Goal: Transaction & Acquisition: Purchase product/service

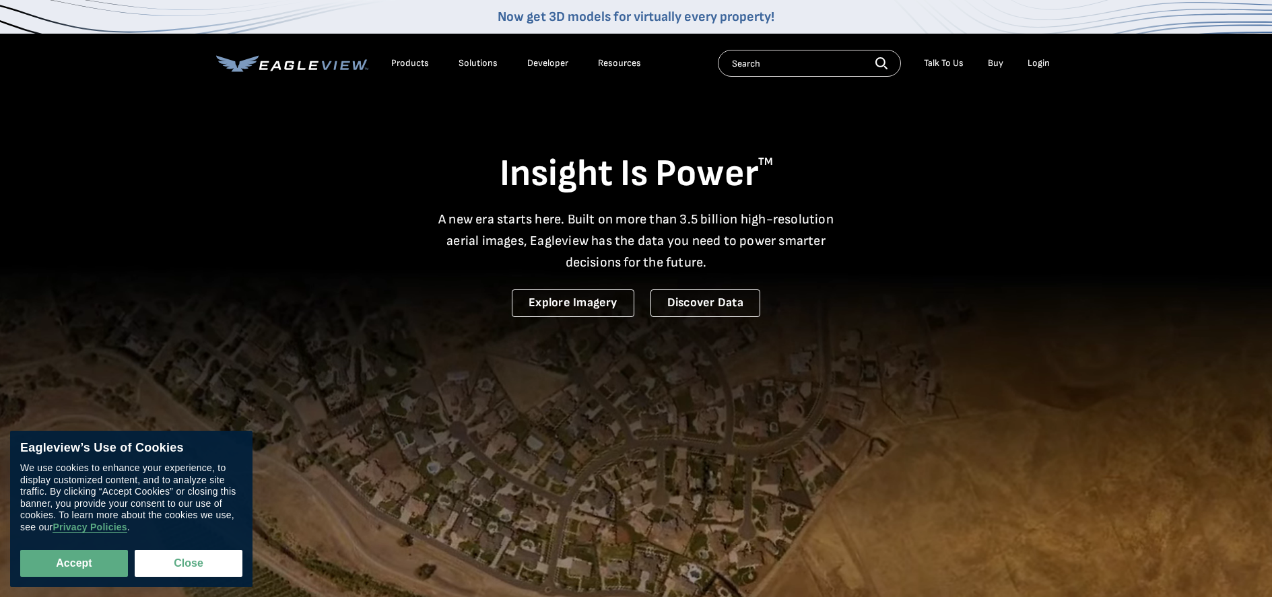
click at [1045, 63] on div "Login" at bounding box center [1039, 63] width 22 height 12
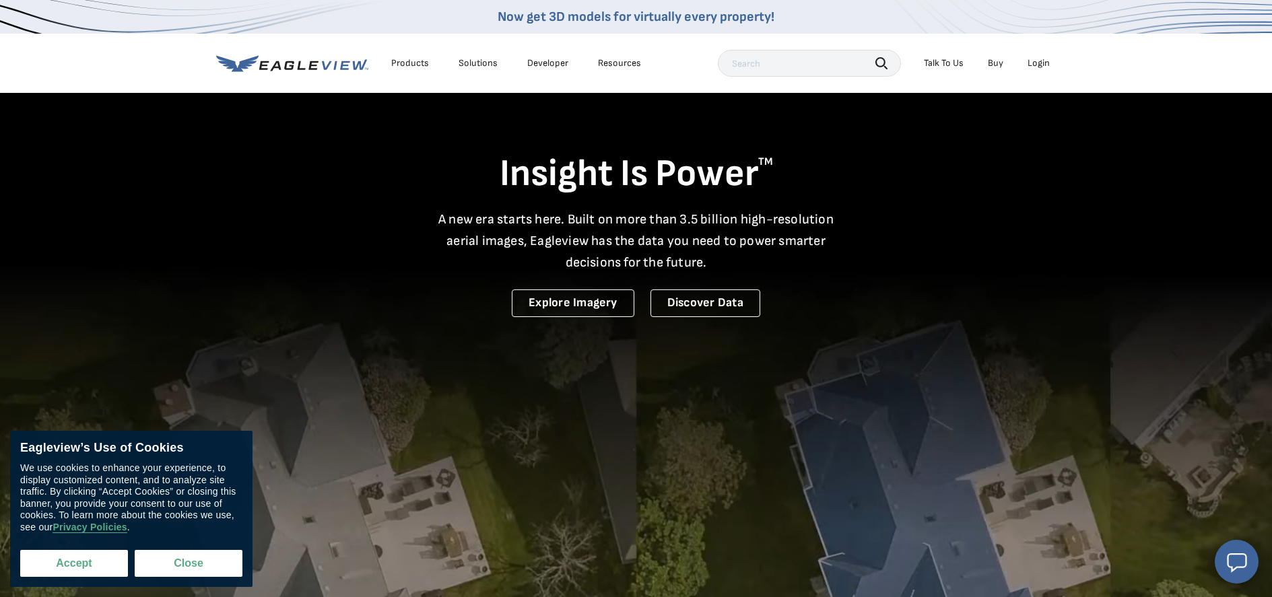
click at [77, 563] on button "Accept" at bounding box center [74, 563] width 108 height 27
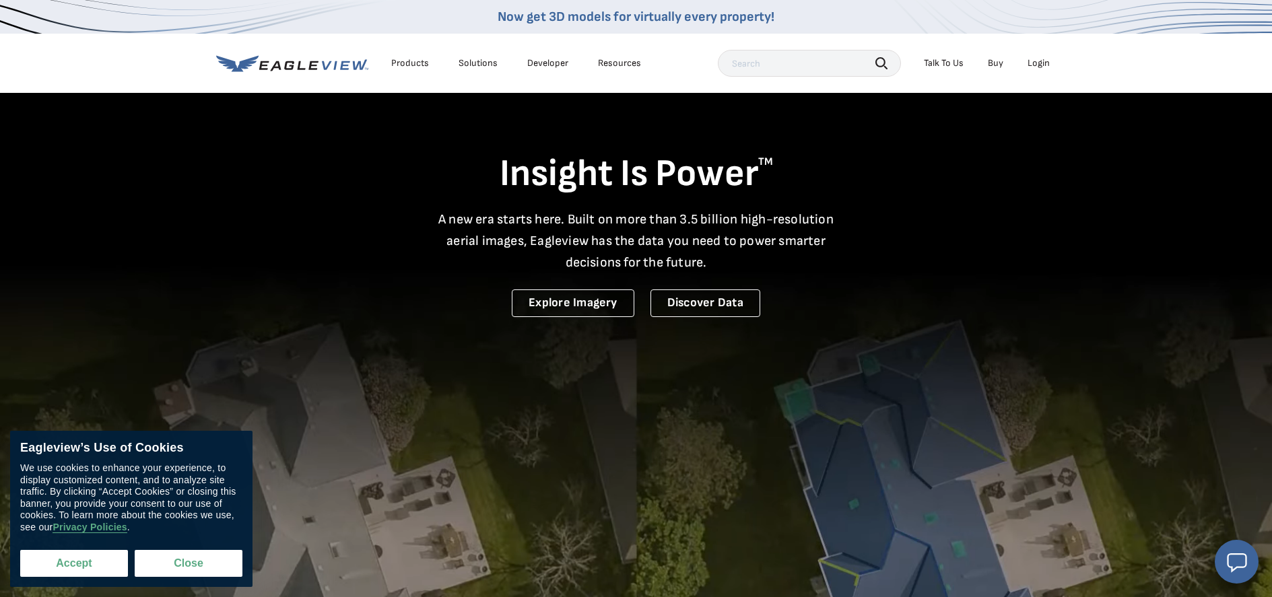
checkbox input "true"
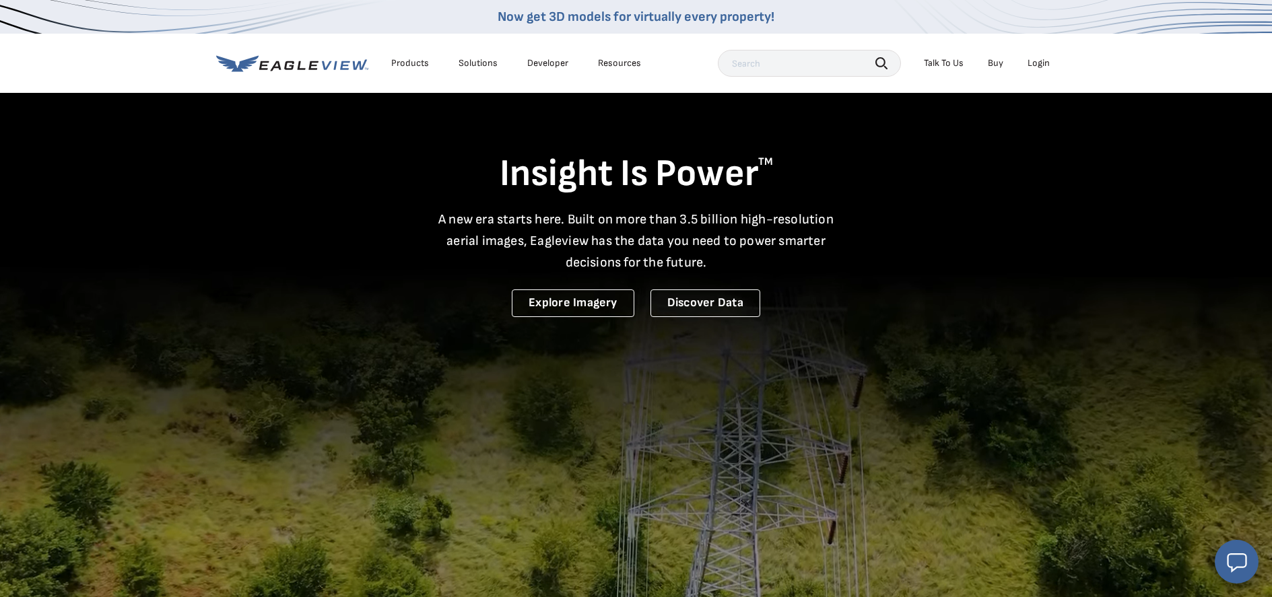
click at [1038, 66] on div "Login" at bounding box center [1039, 63] width 22 height 12
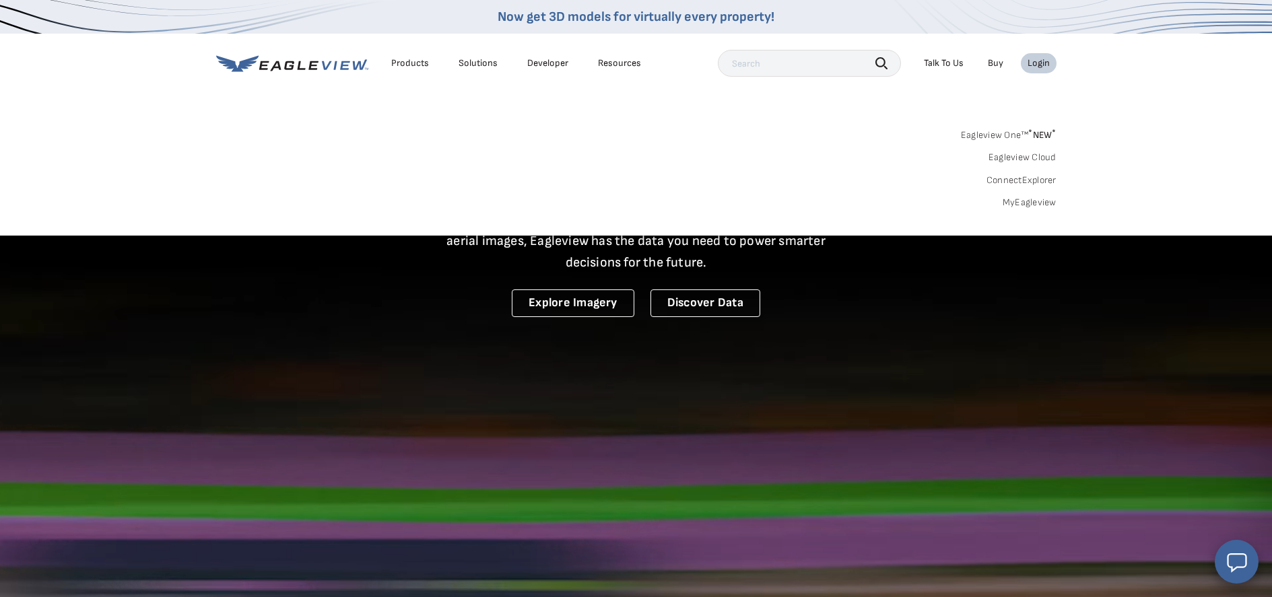
click at [1019, 200] on link "MyEagleview" at bounding box center [1030, 203] width 54 height 12
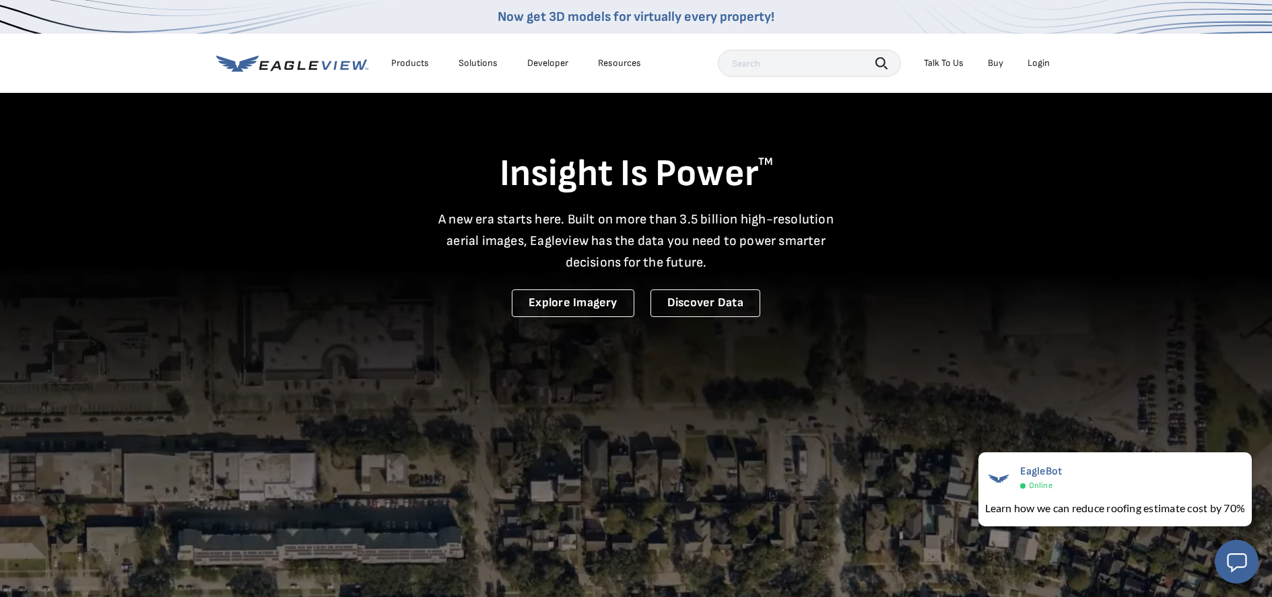
click at [1044, 57] on div "Login" at bounding box center [1039, 63] width 22 height 12
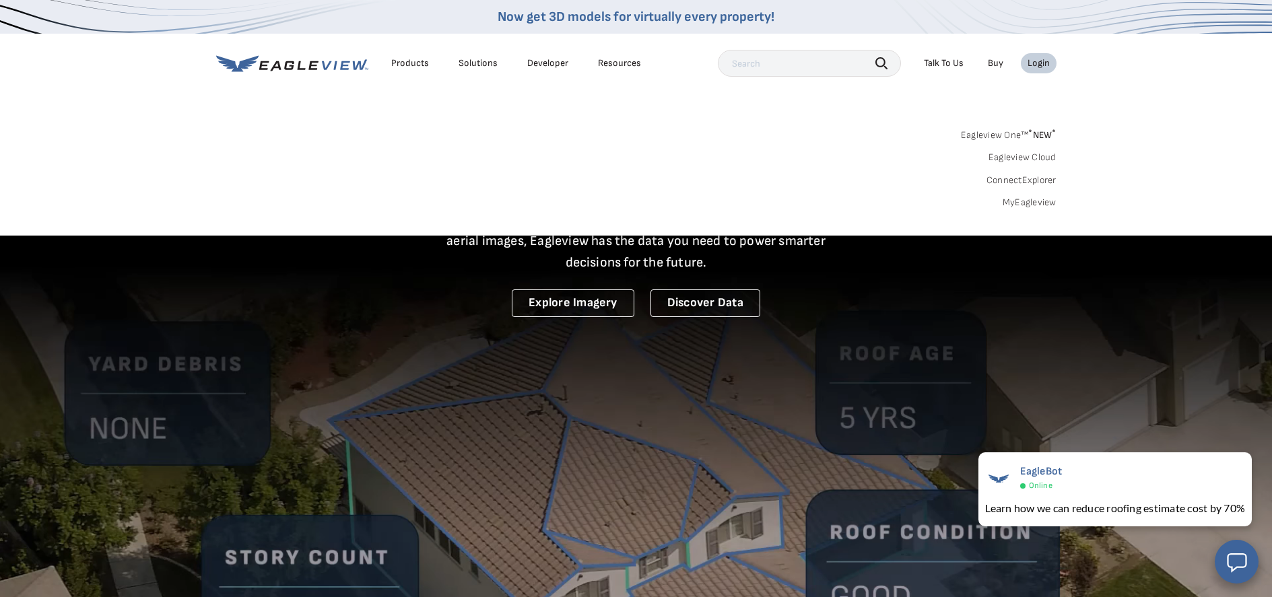
click at [1029, 199] on link "MyEagleview" at bounding box center [1030, 203] width 54 height 12
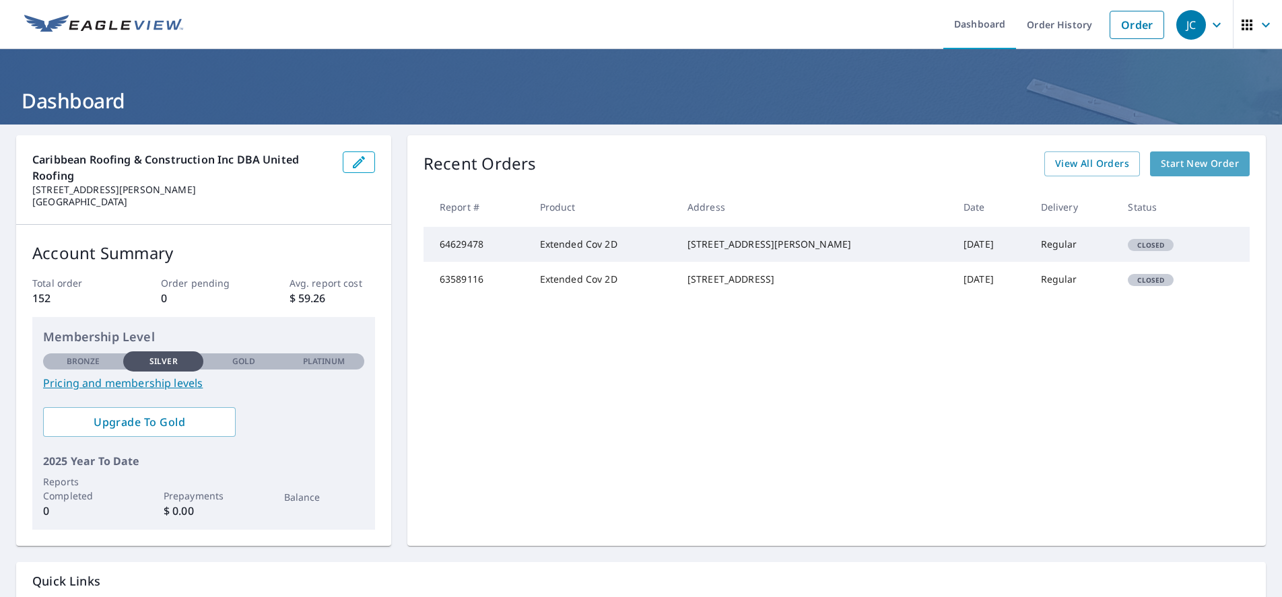
click at [1195, 162] on span "Start New Order" at bounding box center [1200, 164] width 78 height 17
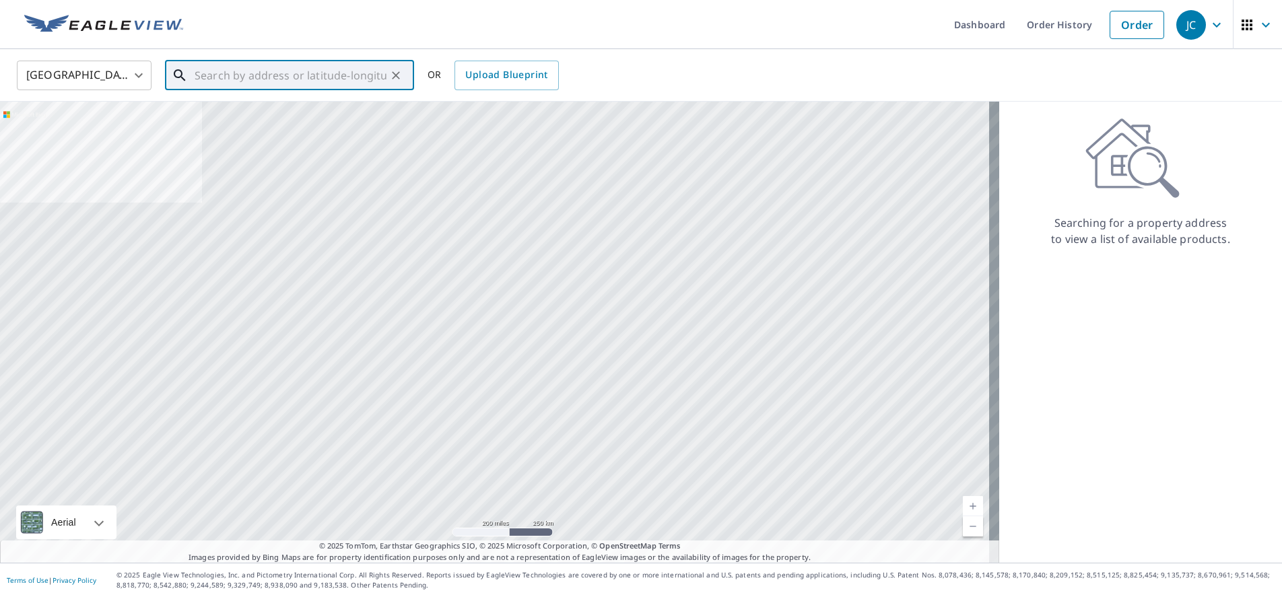
click at [239, 72] on input "text" at bounding box center [291, 76] width 192 height 38
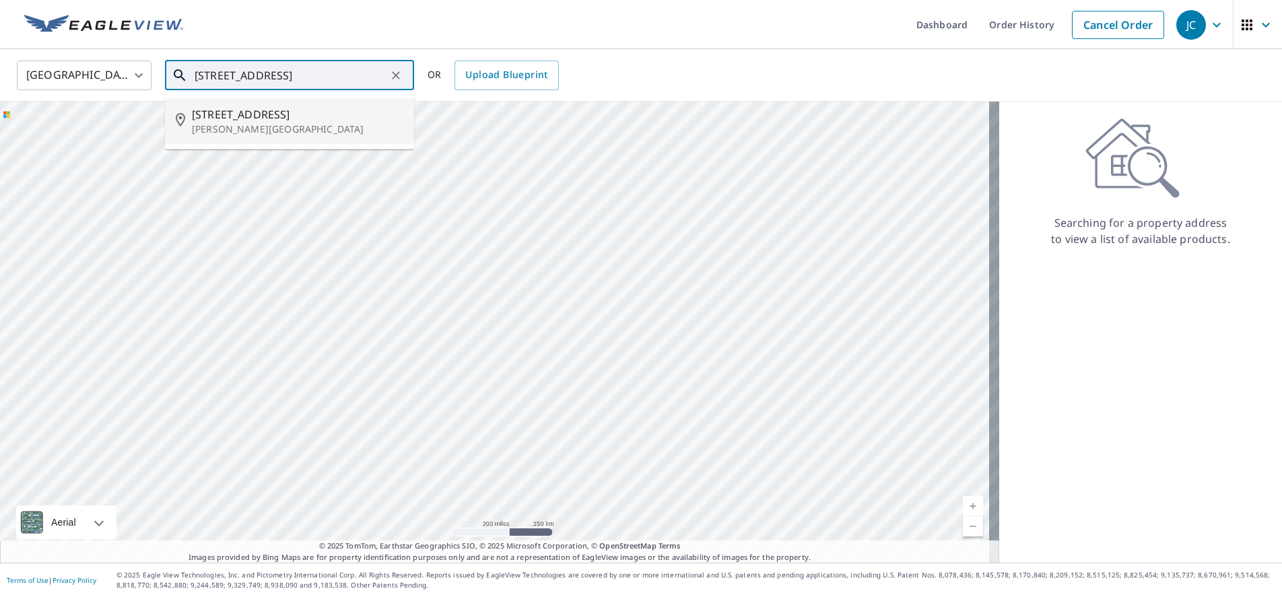
click at [260, 120] on span "854 Pleasant St" at bounding box center [297, 114] width 211 height 16
type input "854 Pleasant St Lake Helen, FL 32744"
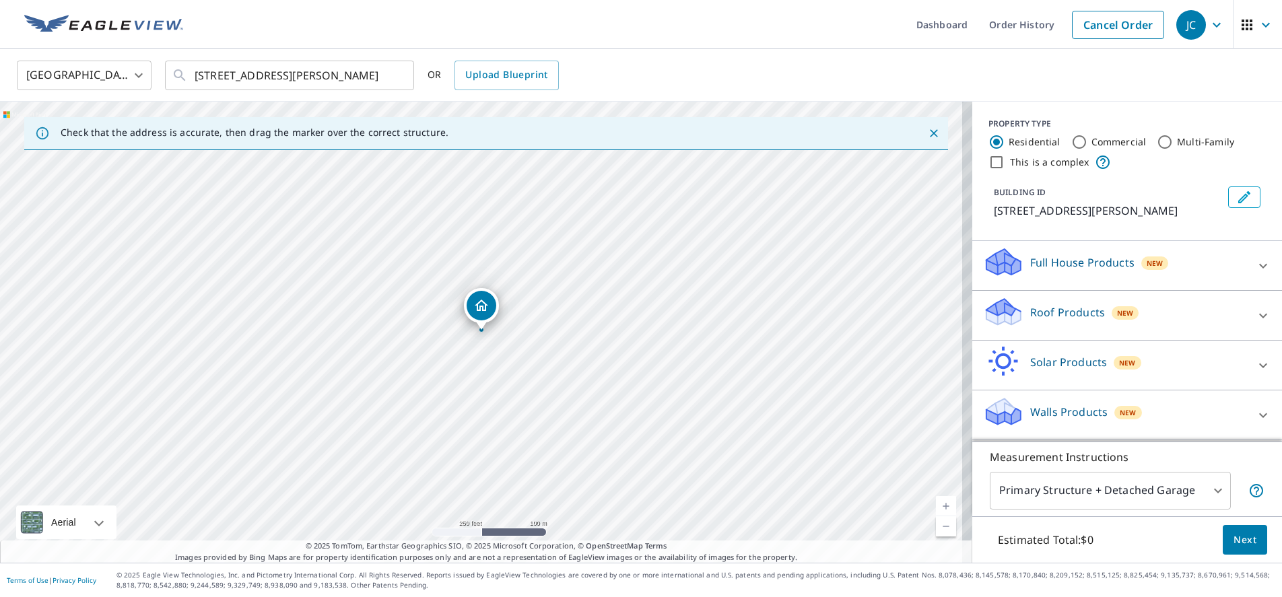
click at [936, 501] on link "Current Level 17, Zoom In" at bounding box center [946, 506] width 20 height 20
click at [936, 504] on link "Current Level 18, Zoom In" at bounding box center [946, 506] width 20 height 20
click at [936, 504] on link "Current Level 19, Zoom In" at bounding box center [946, 506] width 20 height 20
click at [1245, 540] on span "Next" at bounding box center [1245, 540] width 23 height 17
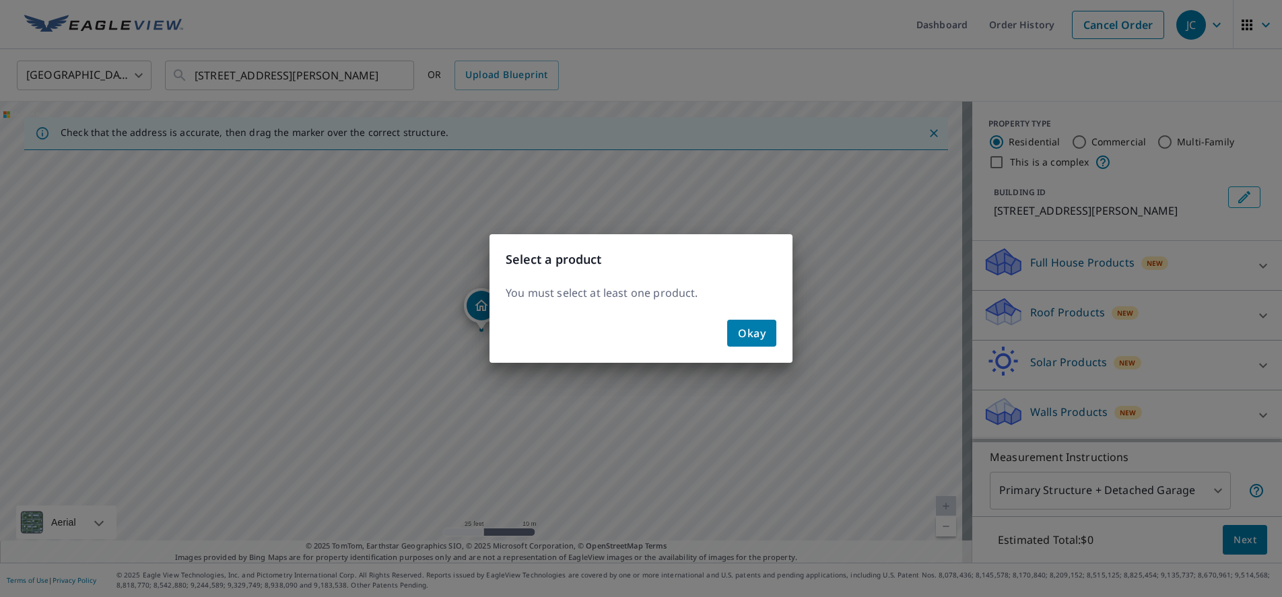
click at [750, 330] on span "Okay" at bounding box center [752, 333] width 28 height 19
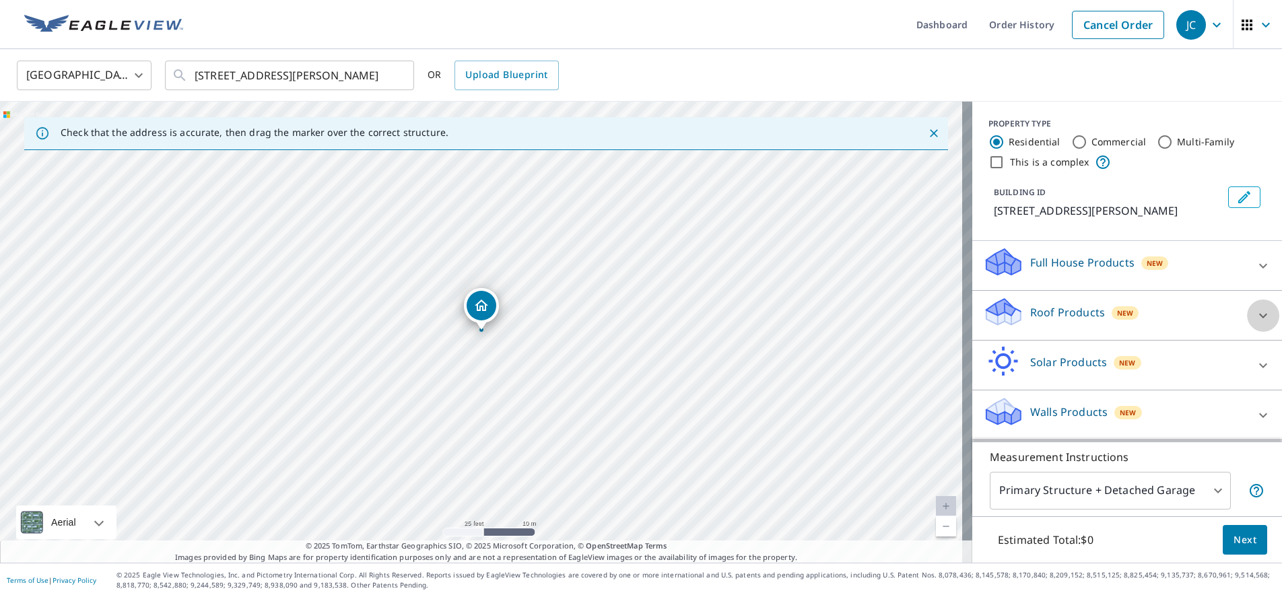
click at [1255, 317] on icon at bounding box center [1263, 316] width 16 height 16
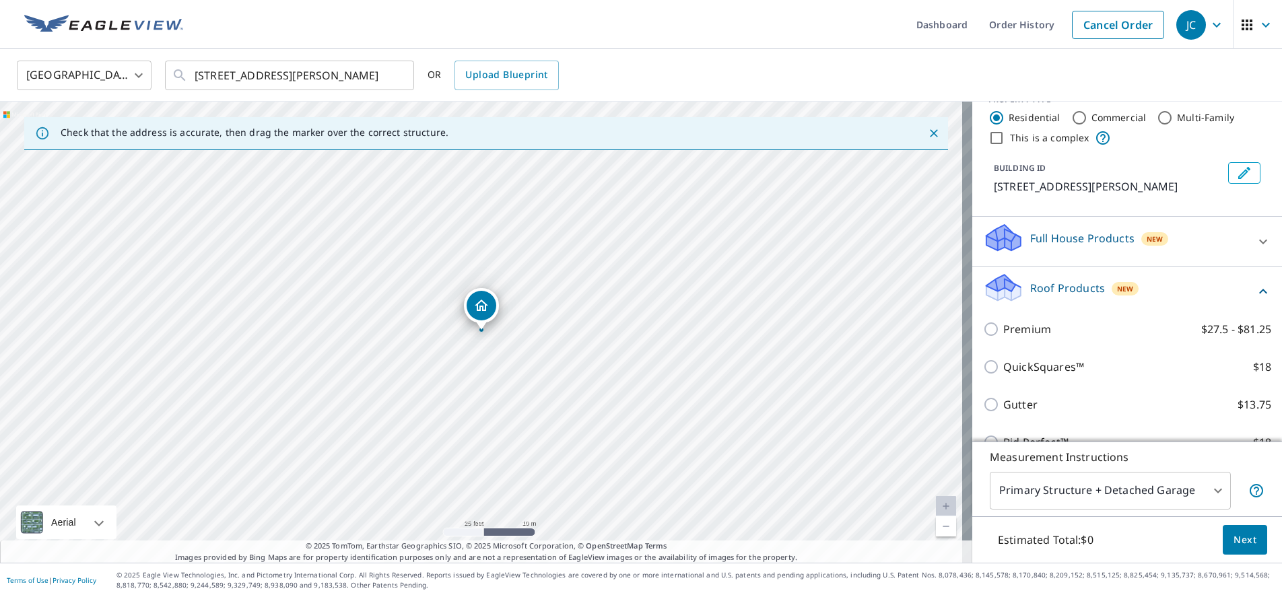
scroll to position [67, 0]
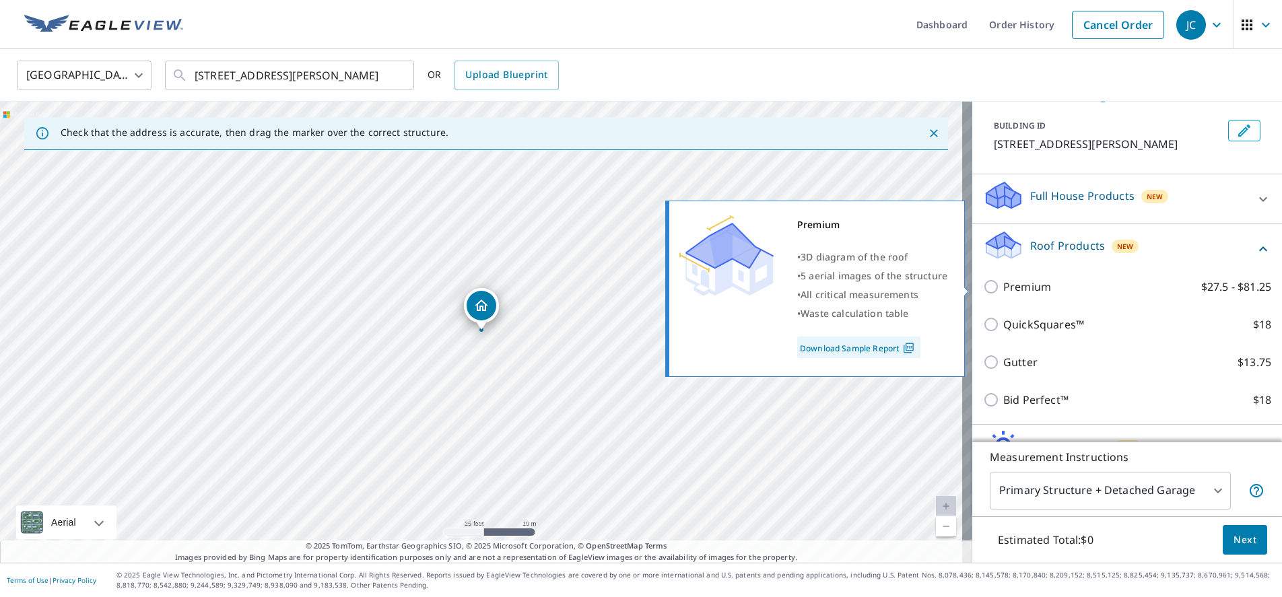
click at [983, 290] on input "Premium $27.5 - $81.25" at bounding box center [993, 287] width 20 height 16
checkbox input "true"
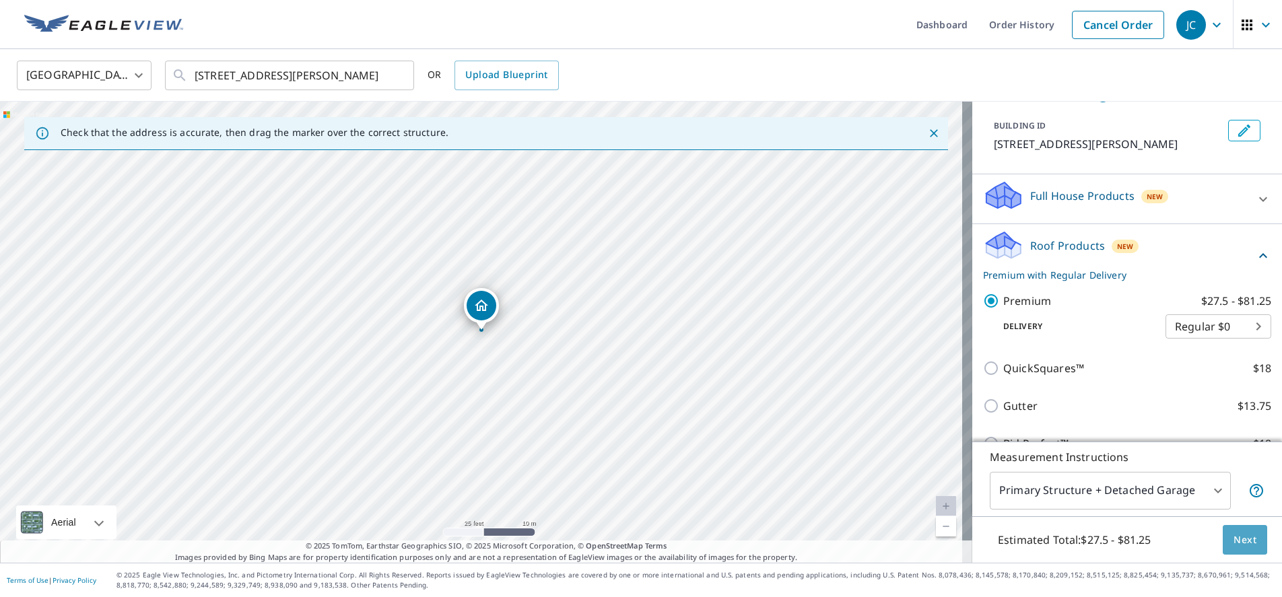
click at [1241, 533] on span "Next" at bounding box center [1245, 540] width 23 height 17
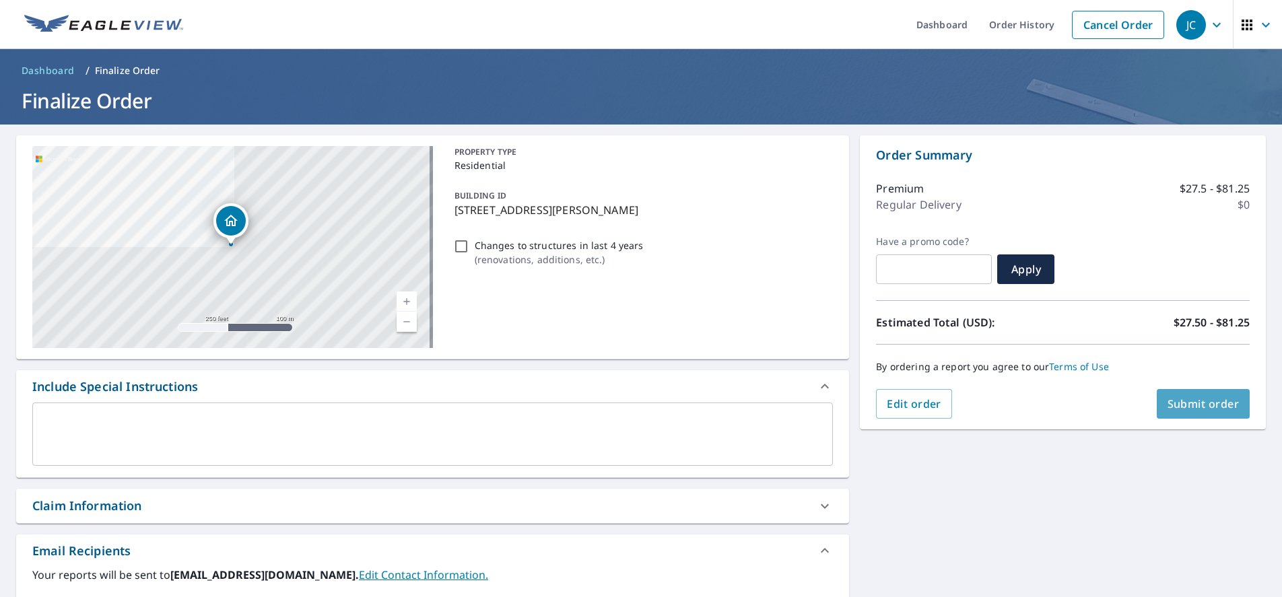
click at [1182, 407] on span "Submit order" at bounding box center [1204, 404] width 72 height 15
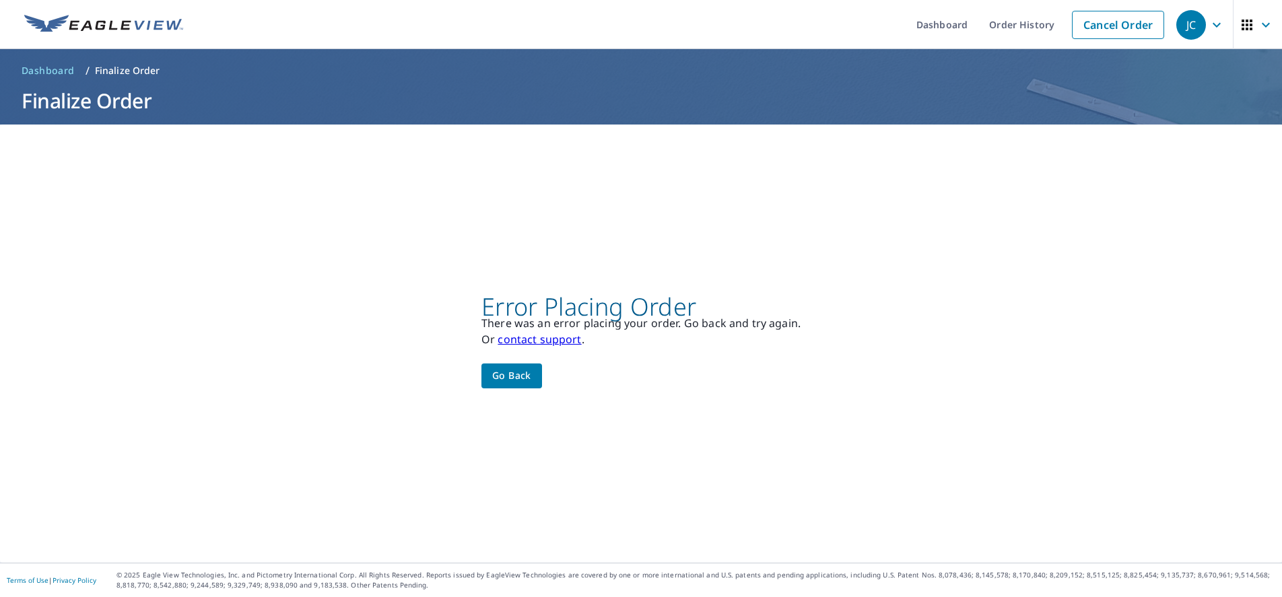
click at [501, 379] on span "Go back" at bounding box center [511, 376] width 39 height 17
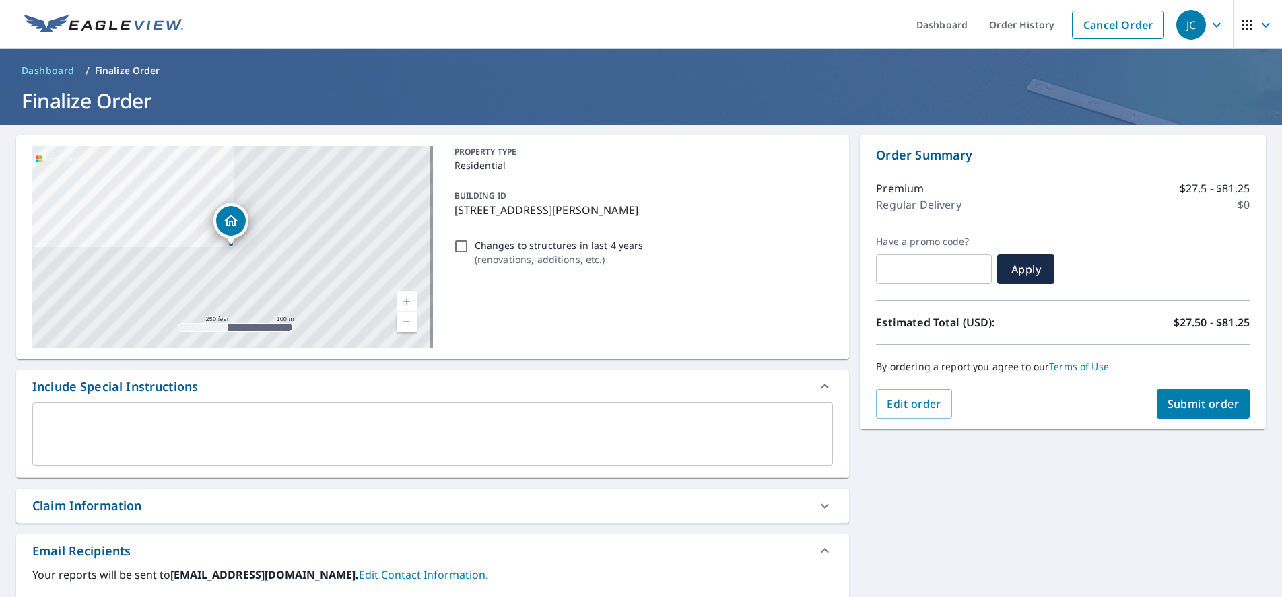
click at [1258, 28] on icon "button" at bounding box center [1266, 25] width 16 height 16
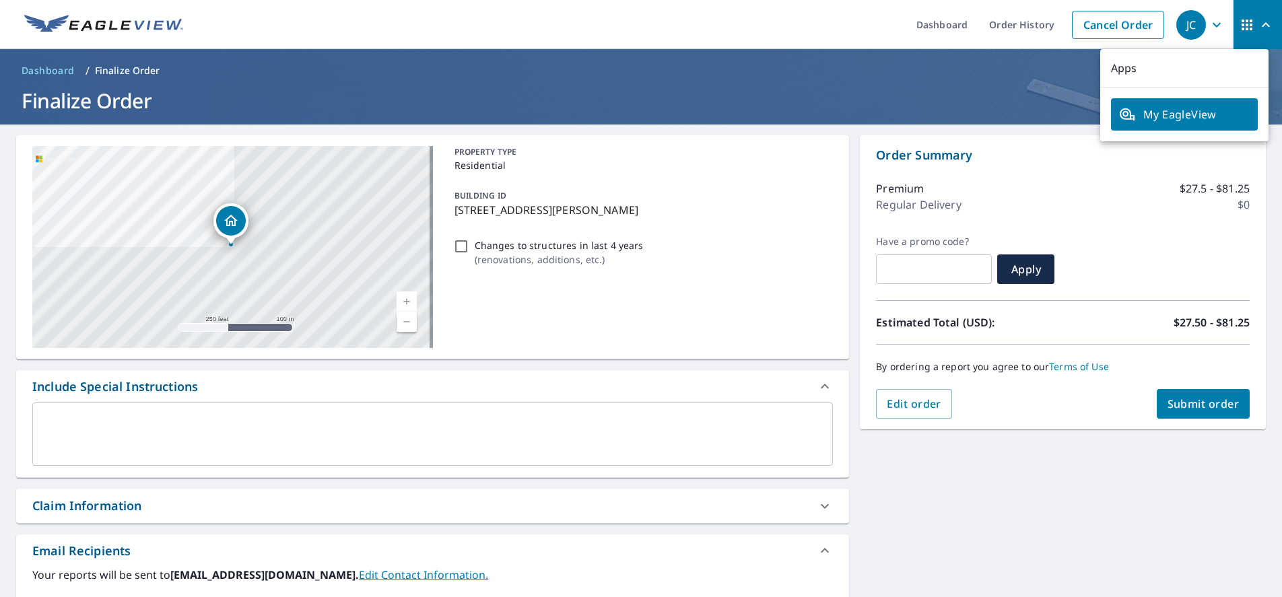
click at [1258, 28] on icon "button" at bounding box center [1266, 25] width 16 height 16
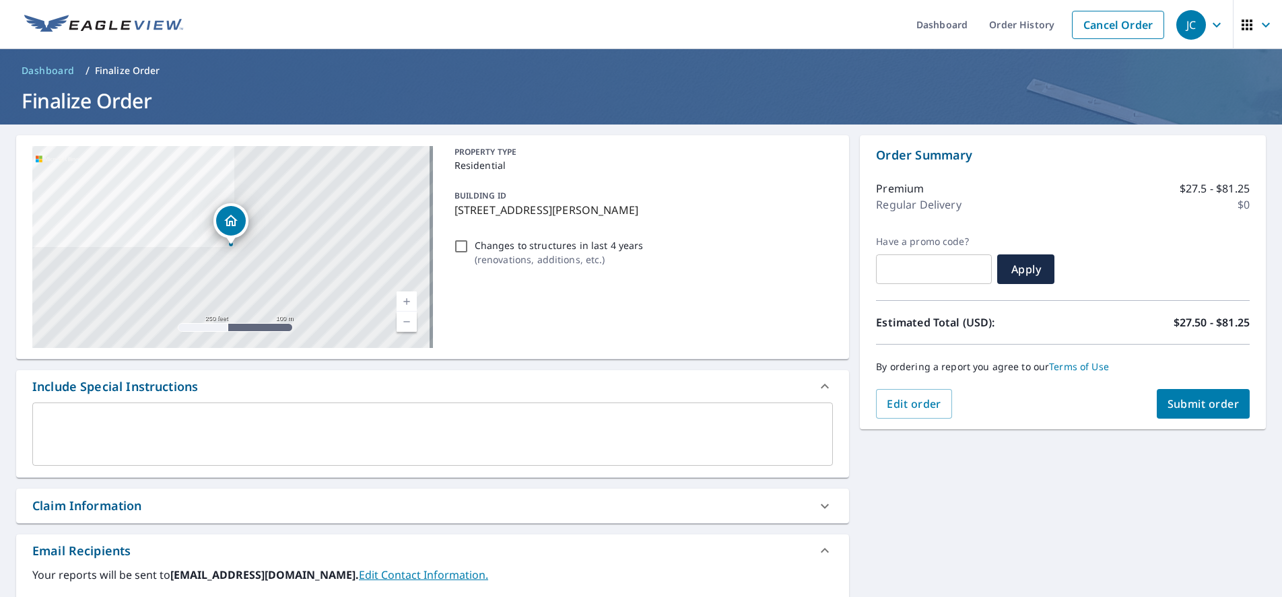
click at [1209, 22] on icon "button" at bounding box center [1217, 25] width 16 height 16
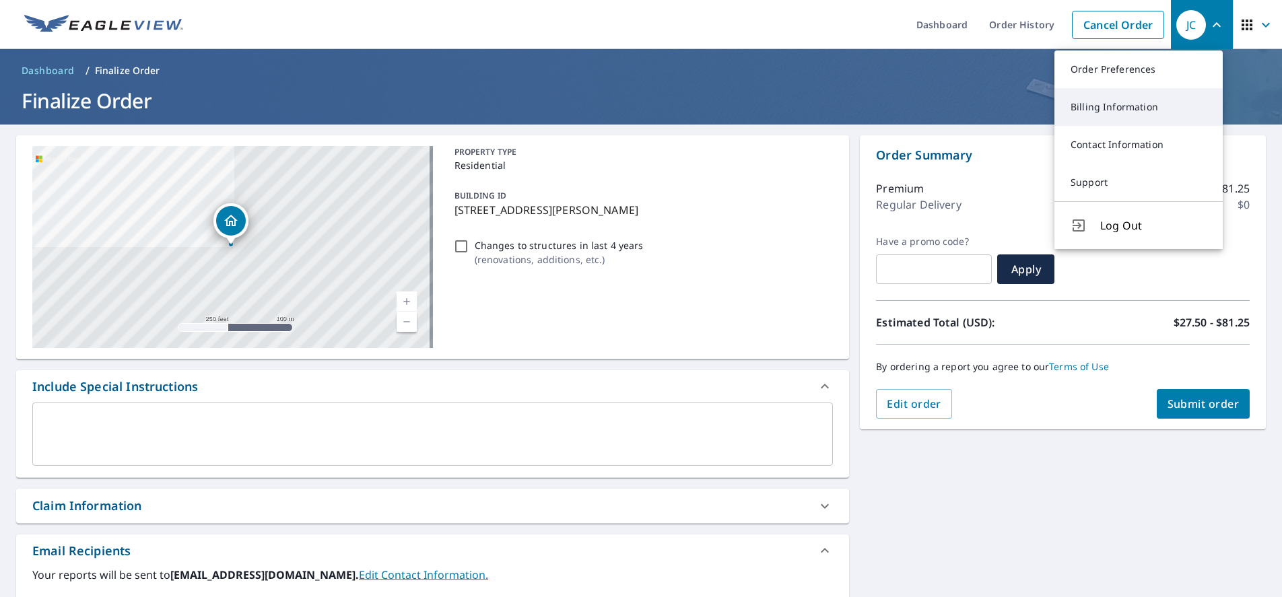
click at [1124, 106] on link "Billing Information" at bounding box center [1139, 107] width 168 height 38
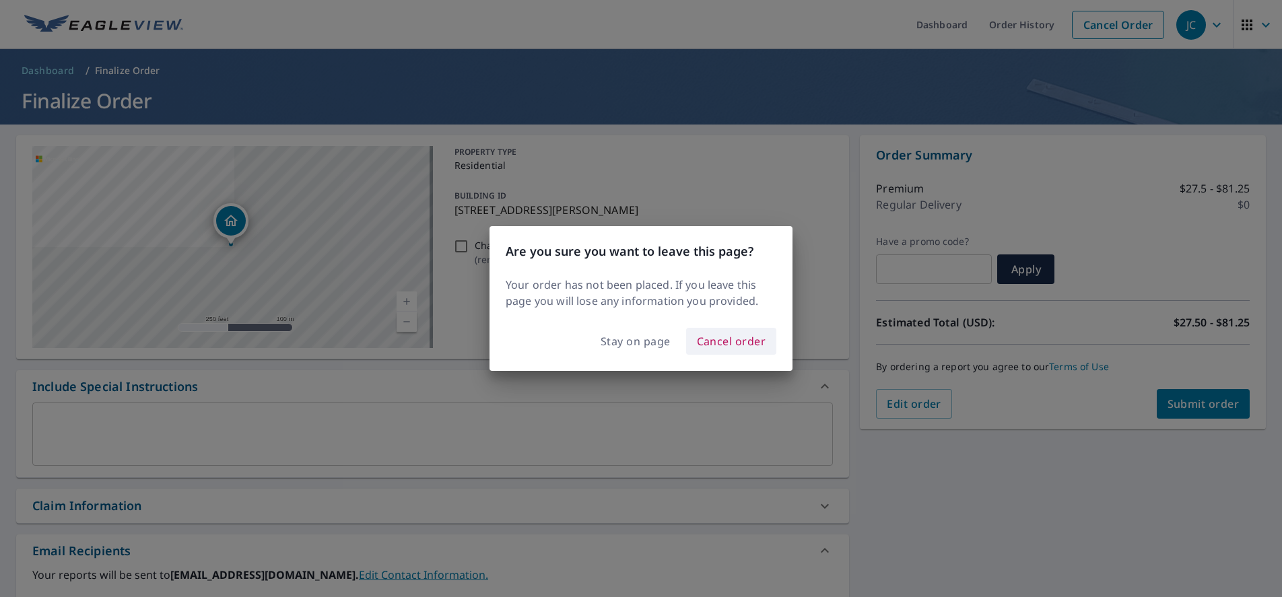
click at [738, 348] on span "Cancel order" at bounding box center [731, 341] width 69 height 19
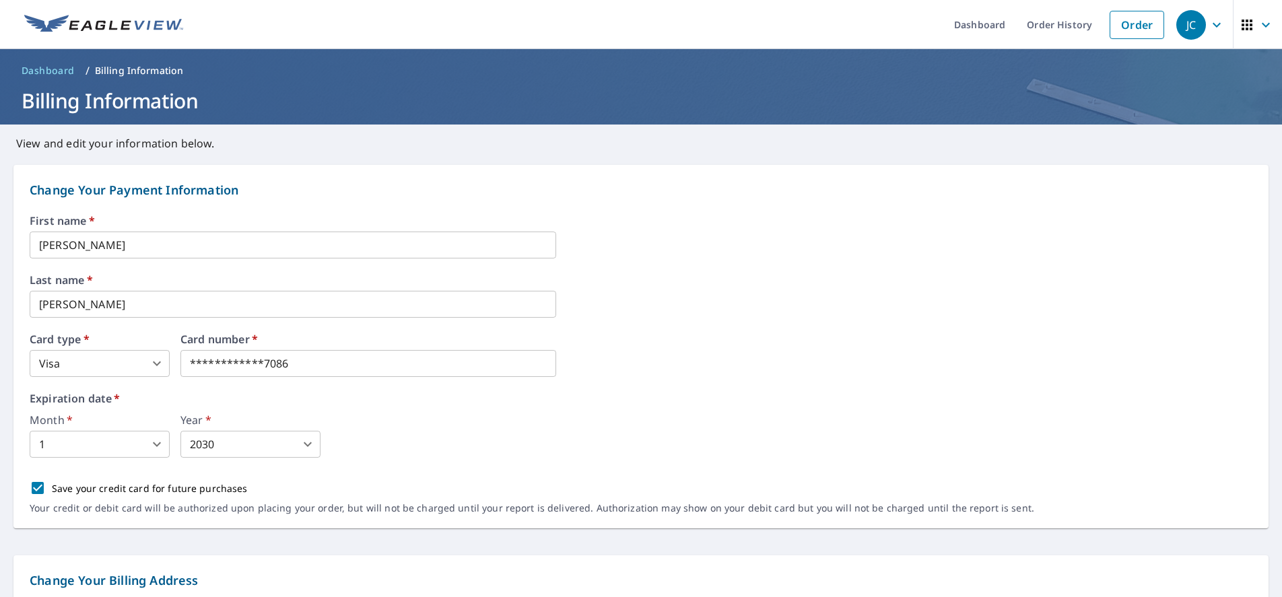
scroll to position [81, 0]
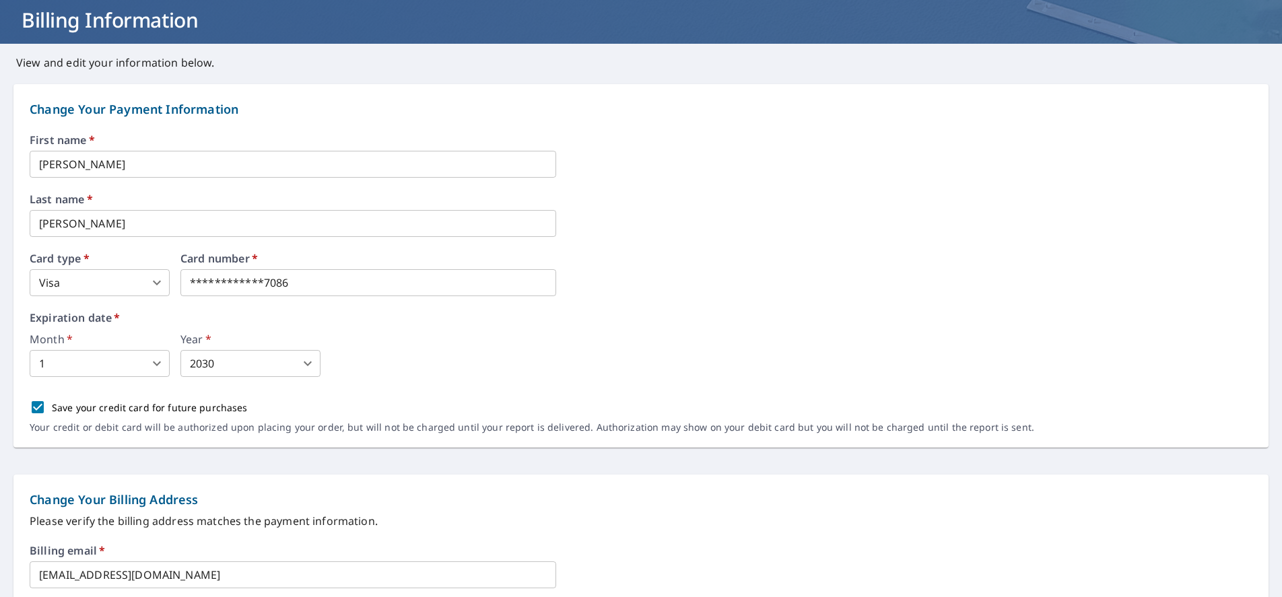
click at [287, 298] on div "**********" at bounding box center [641, 291] width 1223 height 313
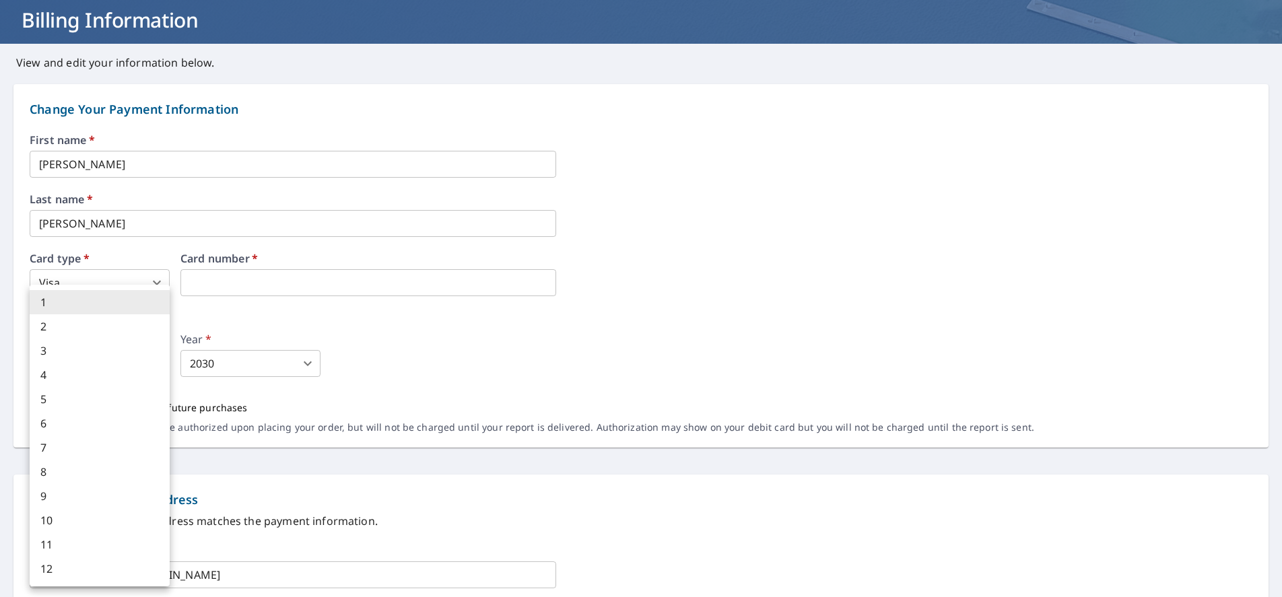
click at [153, 360] on body "JC JC Dashboard Order History Order JC Dashboard / Billing Information Billing …" at bounding box center [641, 298] width 1282 height 597
click at [75, 446] on li "7" at bounding box center [100, 448] width 140 height 24
type input "7"
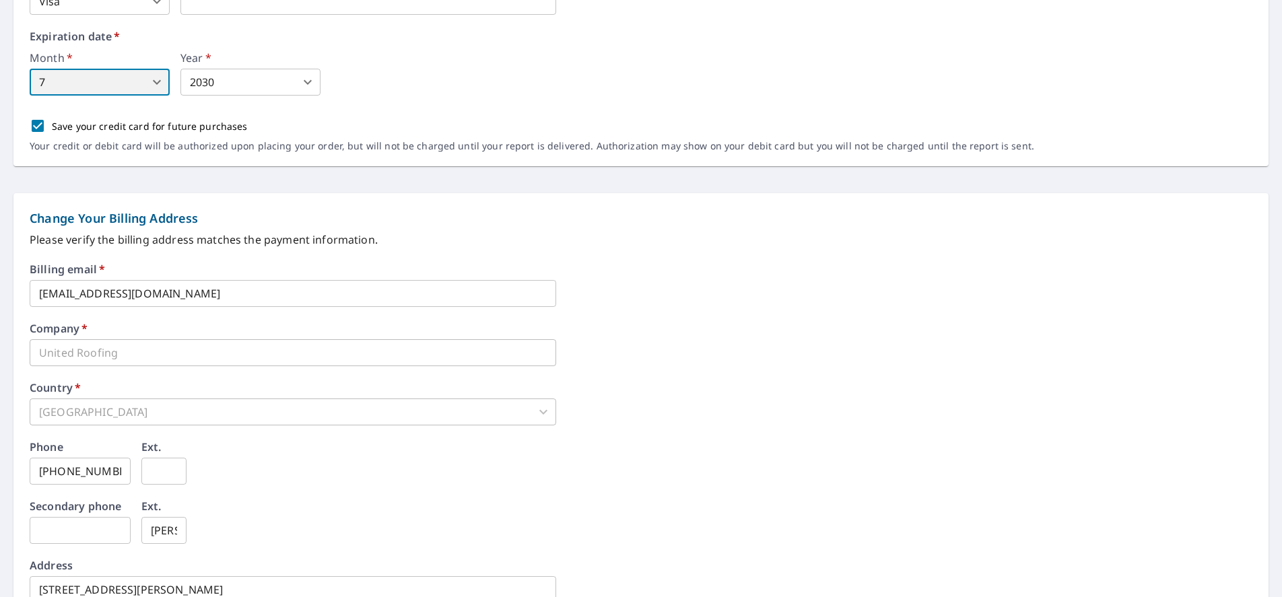
scroll to position [509, 0]
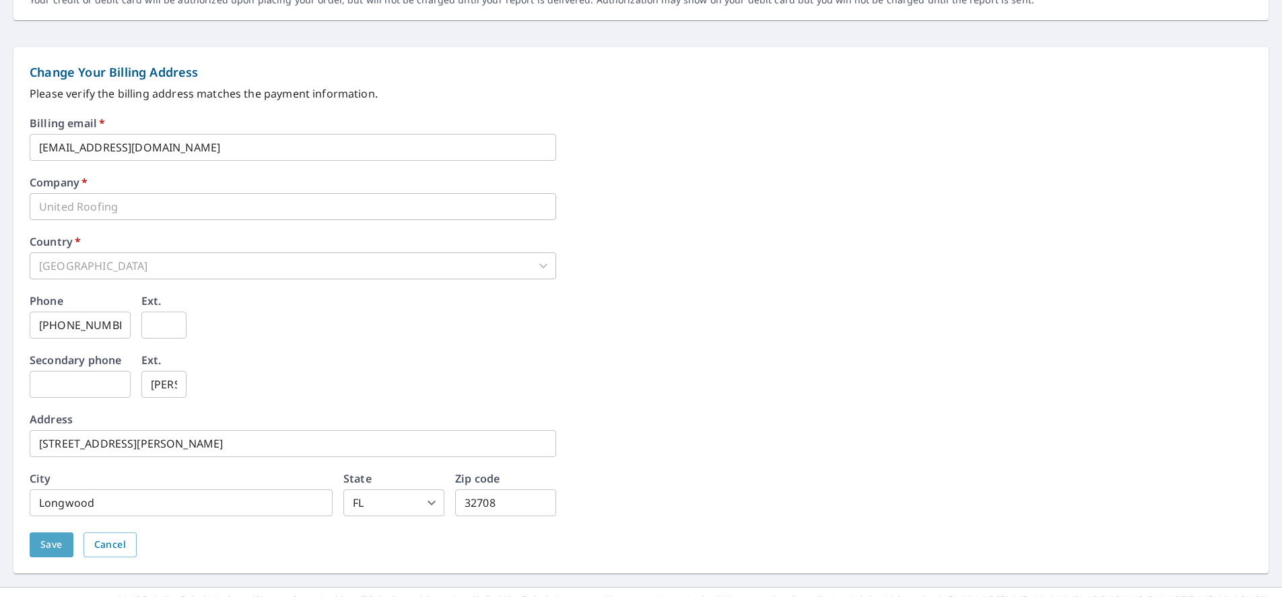
click at [57, 540] on span "Save" at bounding box center [51, 545] width 22 height 17
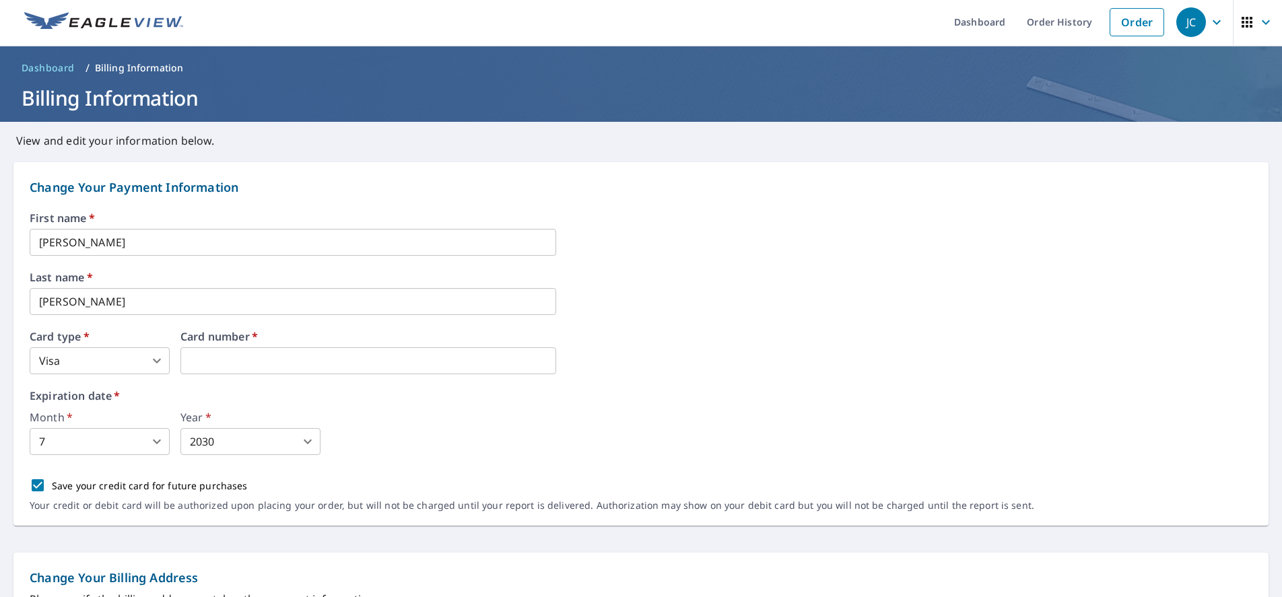
scroll to position [0, 0]
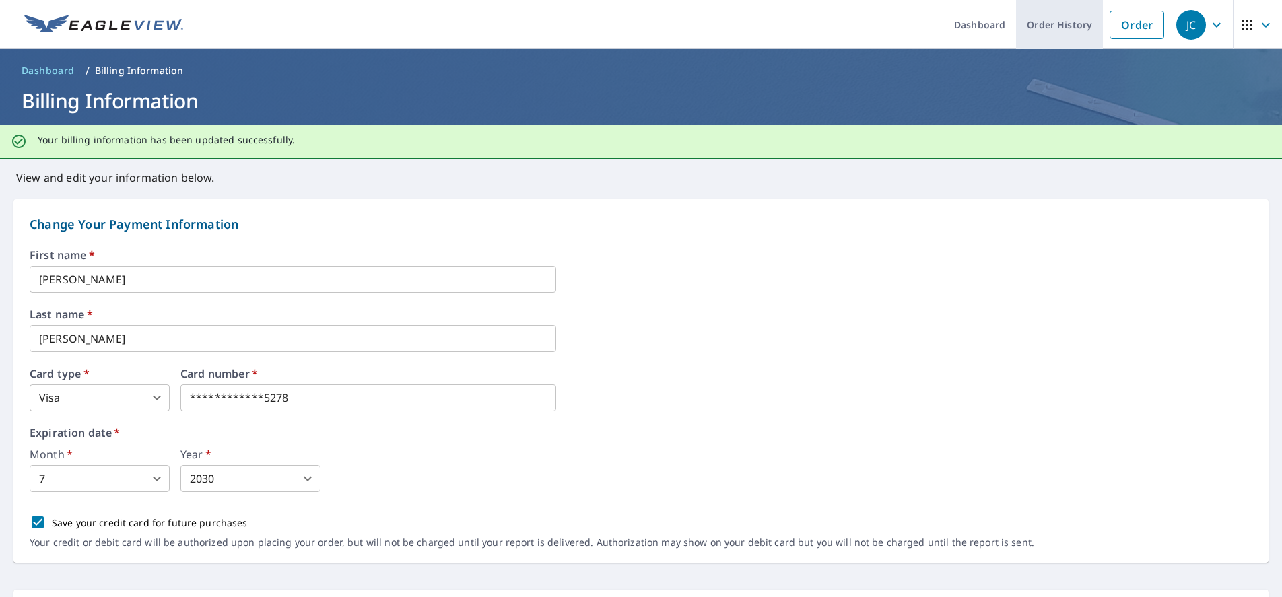
click at [1039, 24] on link "Order History" at bounding box center [1059, 24] width 87 height 49
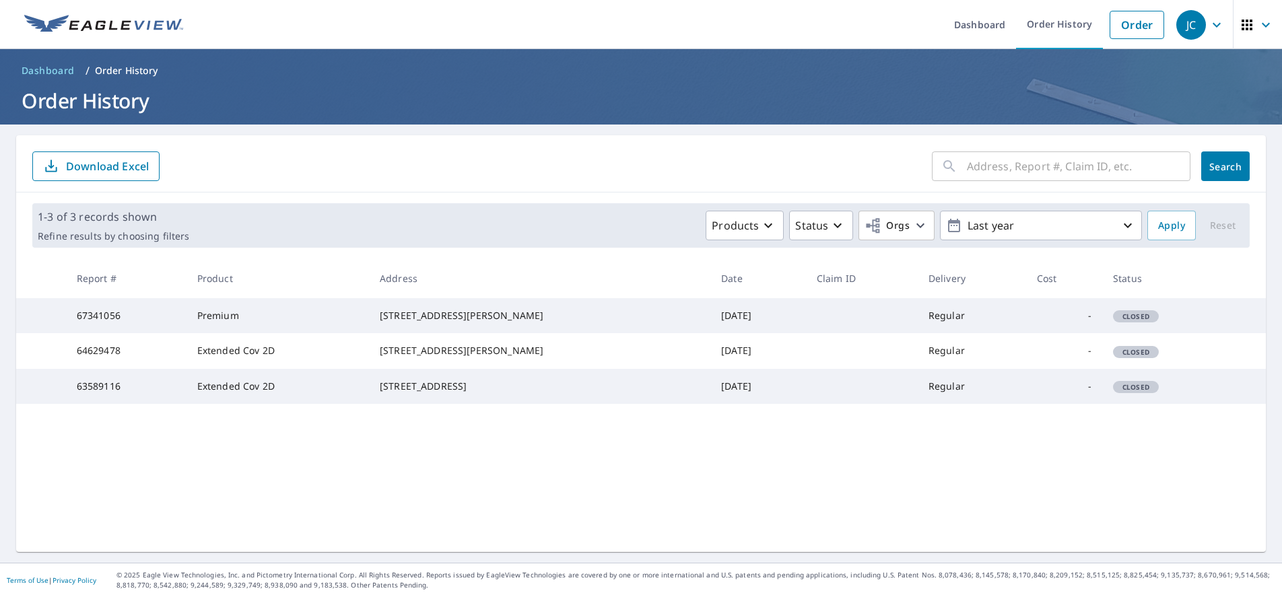
click at [945, 307] on td "Regular" at bounding box center [972, 315] width 108 height 35
click at [711, 331] on td "Sep 09, 2025" at bounding box center [759, 315] width 96 height 35
click at [456, 323] on div "854 Pleasant St Lake Helen, FL 32744" at bounding box center [540, 315] width 320 height 13
click at [395, 329] on td "854 Pleasant St Lake Helen, FL 32744" at bounding box center [539, 315] width 341 height 35
click at [1127, 331] on td "Closed" at bounding box center [1165, 315] width 124 height 35
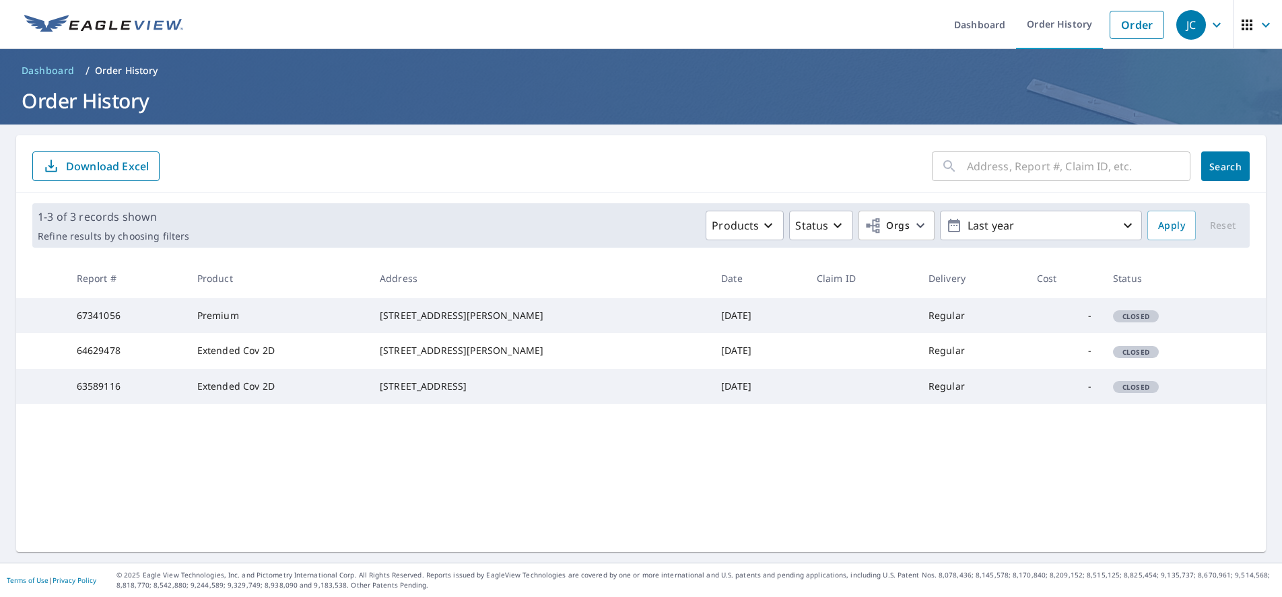
click at [1122, 321] on span "Closed" at bounding box center [1136, 316] width 43 height 9
click at [1005, 164] on input "text" at bounding box center [1079, 167] width 224 height 38
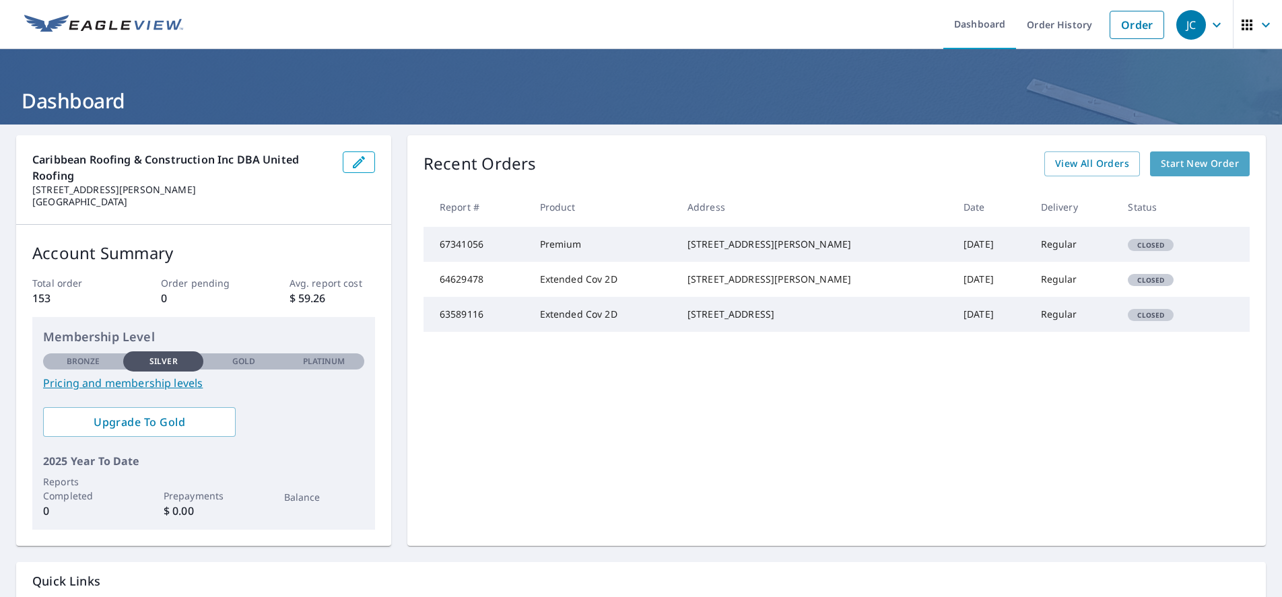
click at [1177, 162] on span "Start New Order" at bounding box center [1200, 164] width 78 height 17
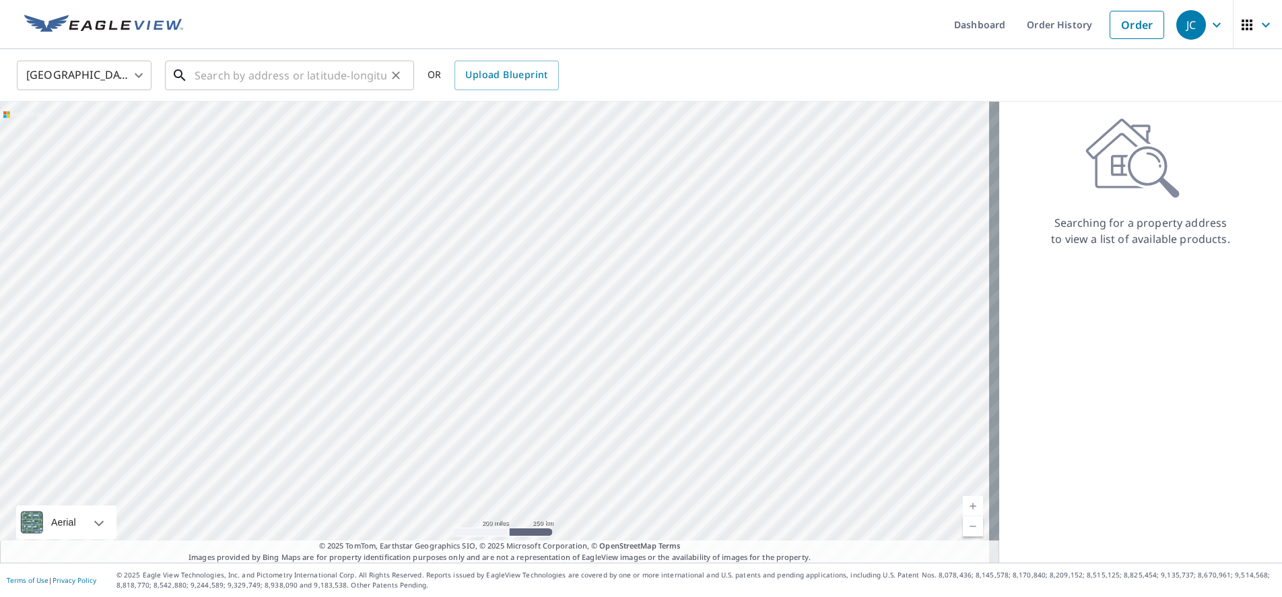
click at [306, 81] on input "text" at bounding box center [291, 76] width 192 height 38
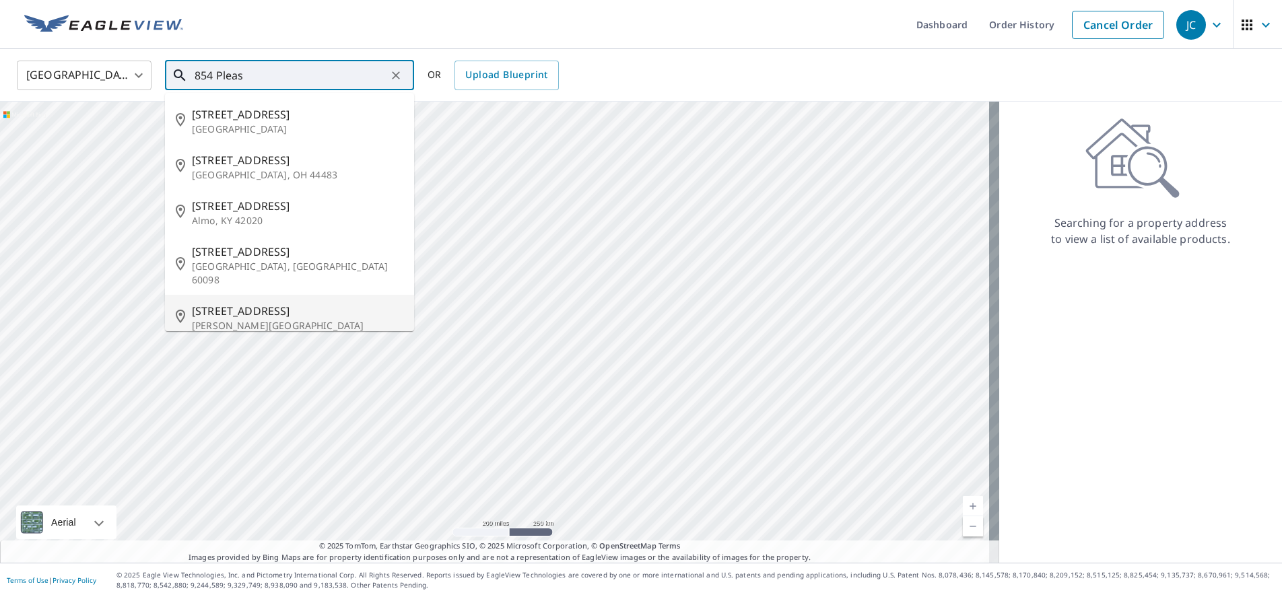
click at [257, 303] on span "854 Pleasant St" at bounding box center [297, 311] width 211 height 16
type input "854 Pleasant St Lake Helen, FL 32744"
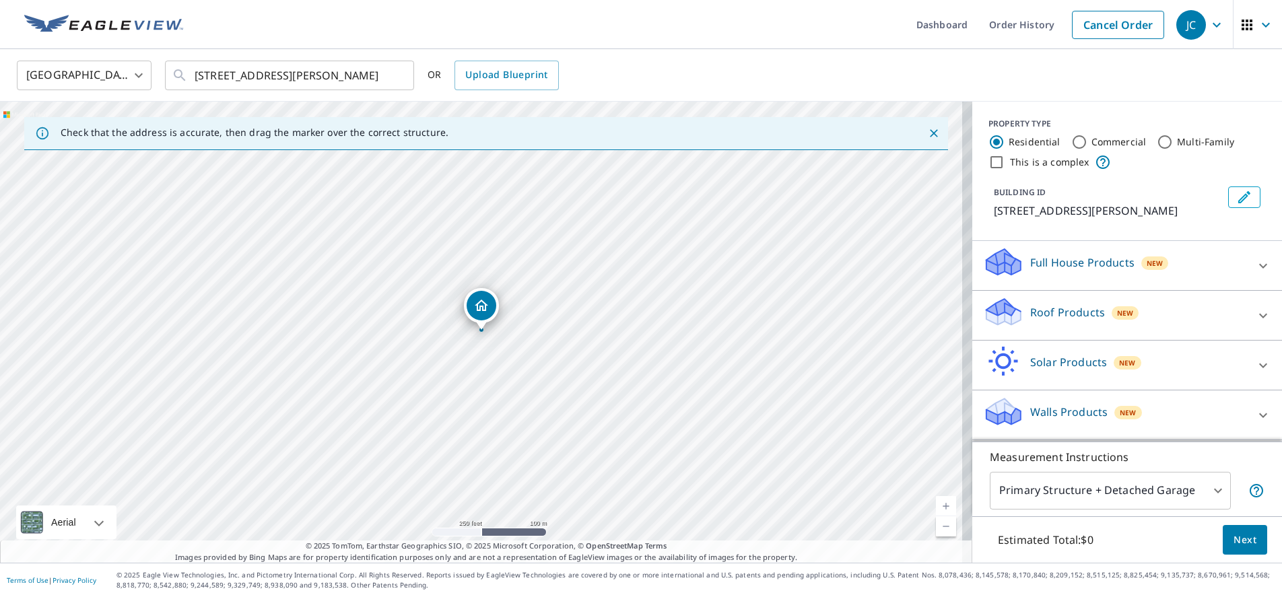
click at [1181, 313] on div "Roof Products New" at bounding box center [1115, 315] width 264 height 38
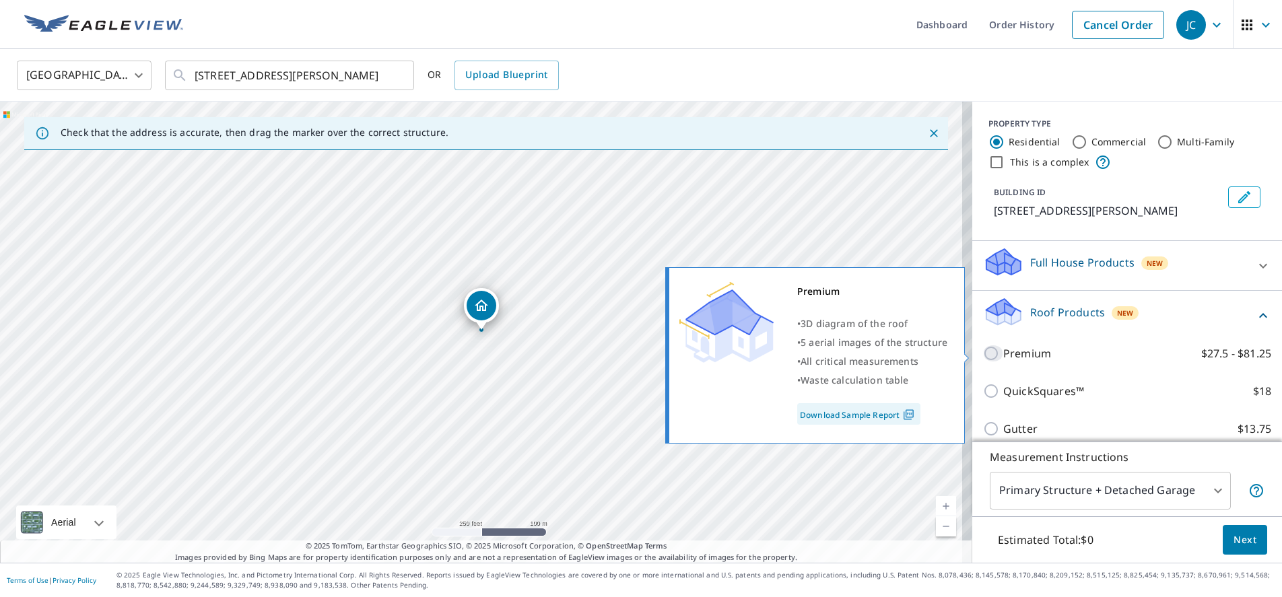
click at [983, 349] on input "Premium $27.5 - $81.25" at bounding box center [993, 354] width 20 height 16
checkbox input "true"
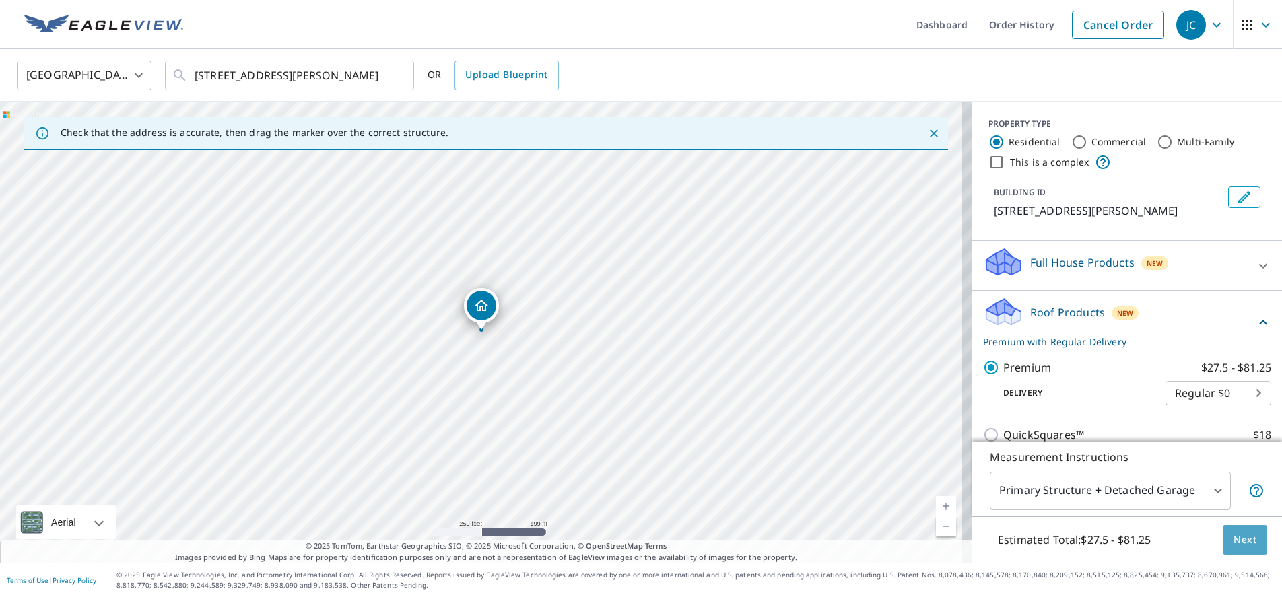
click at [1244, 549] on button "Next" at bounding box center [1245, 540] width 44 height 30
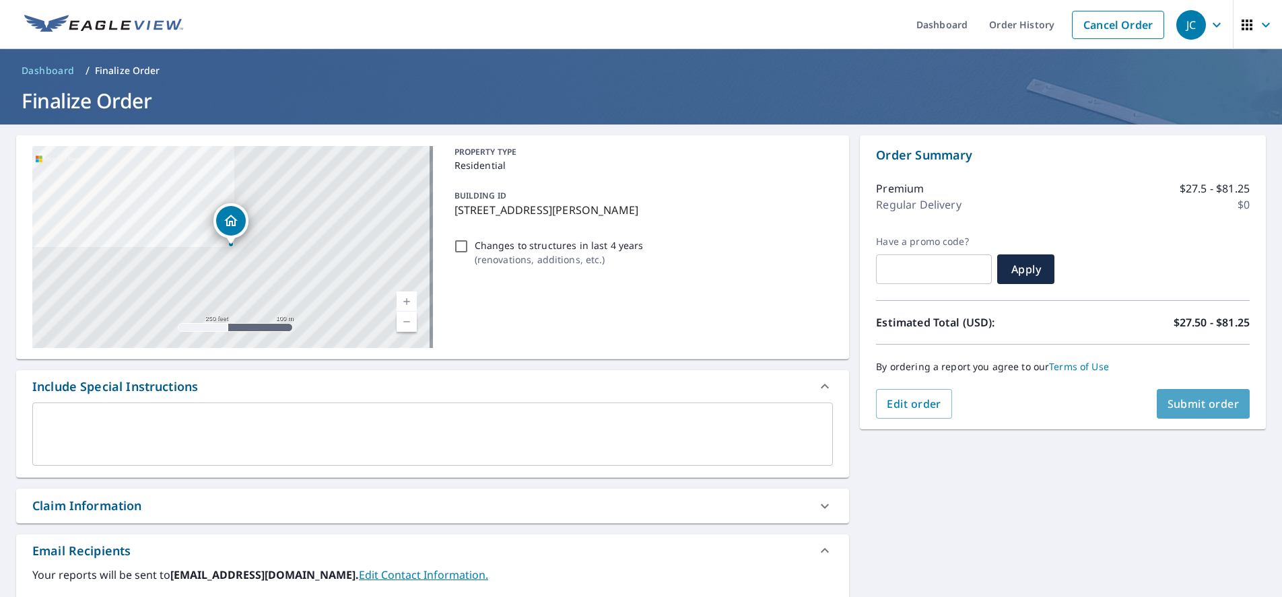
click at [1197, 404] on span "Submit order" at bounding box center [1204, 404] width 72 height 15
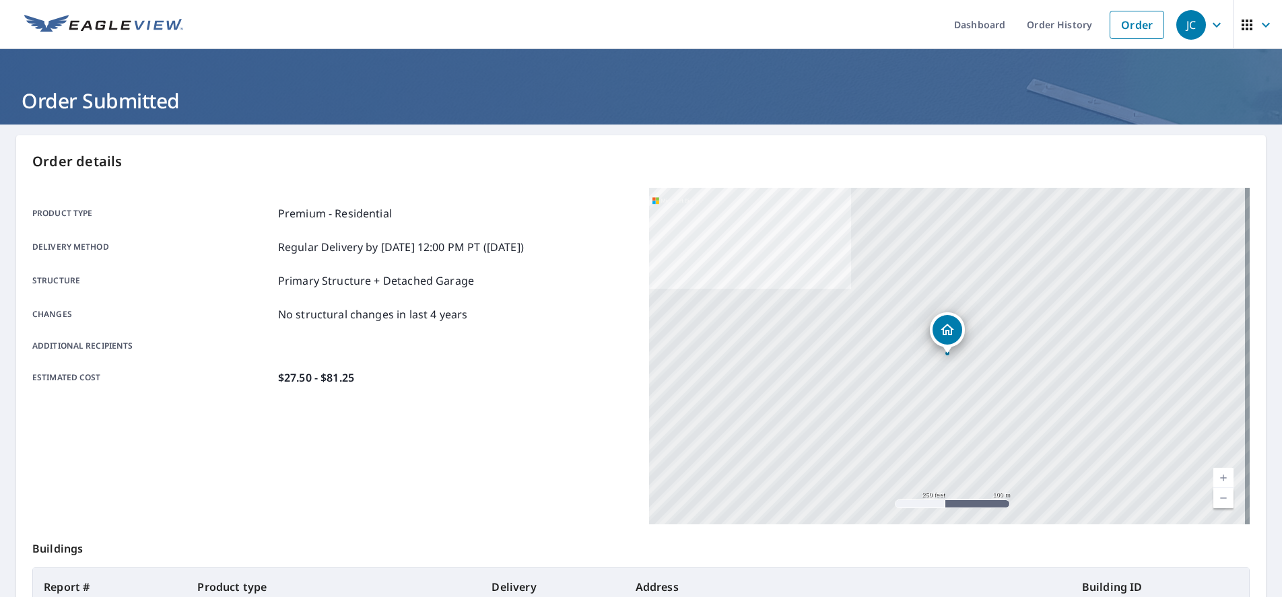
scroll to position [3, 0]
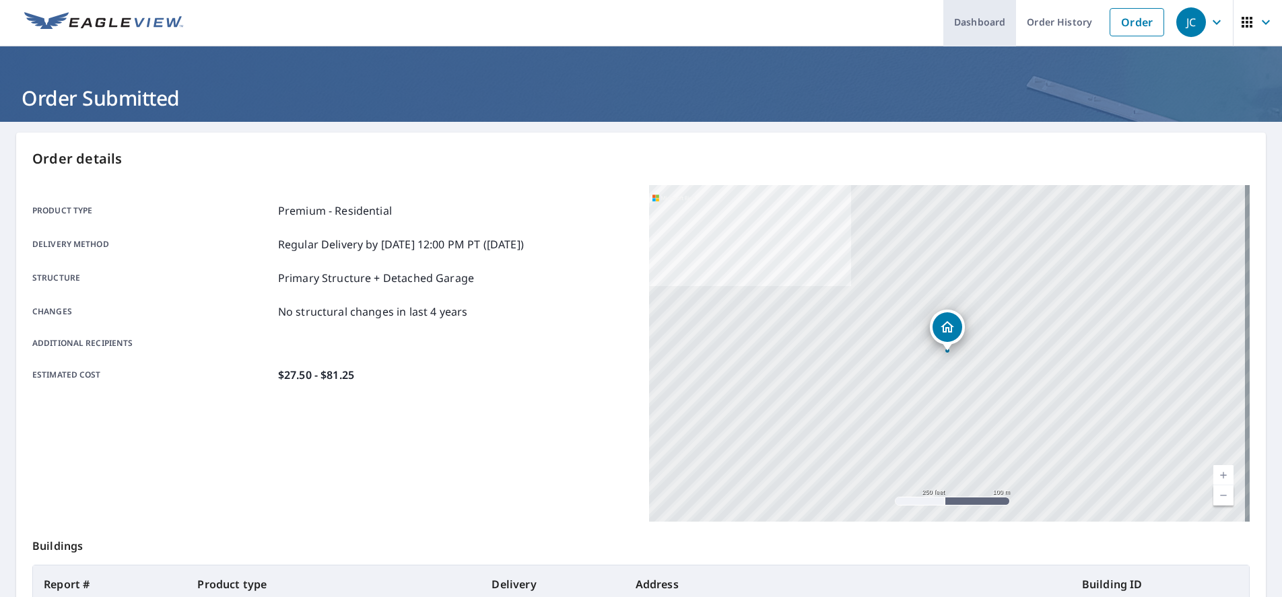
click at [978, 21] on link "Dashboard" at bounding box center [980, 21] width 73 height 49
